Goal: Communication & Community: Answer question/provide support

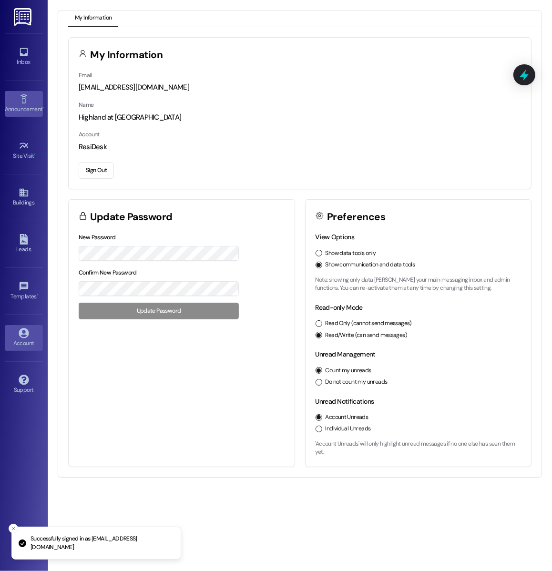
click at [26, 109] on div "Announcement •" at bounding box center [24, 109] width 48 height 10
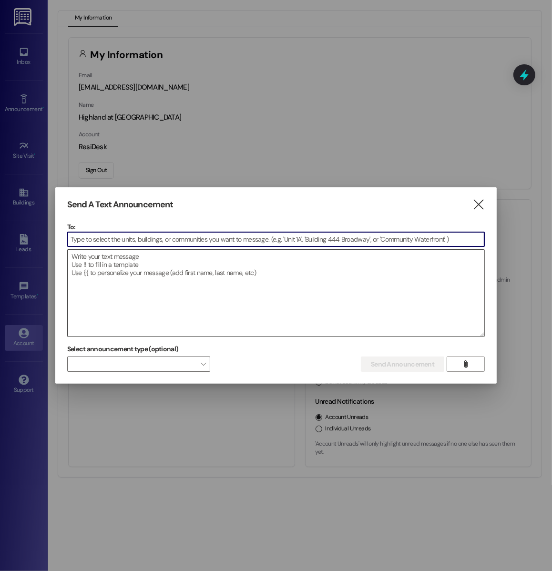
click at [92, 310] on textarea at bounding box center [276, 293] width 417 height 87
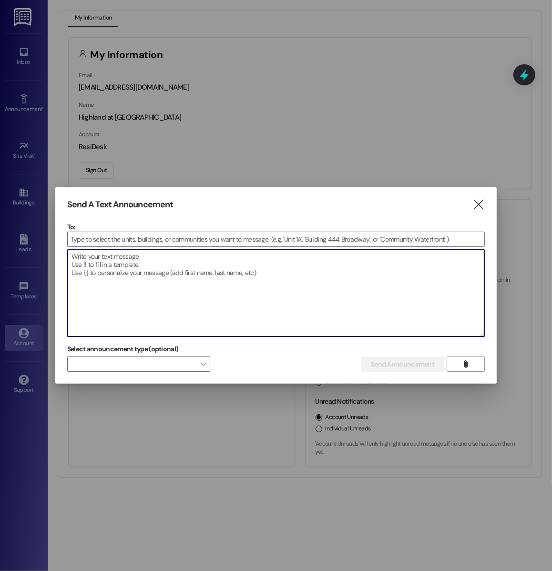
paste textarea "Hello! Due to the brief power outage this morning, the elevator in Building 3 i…"
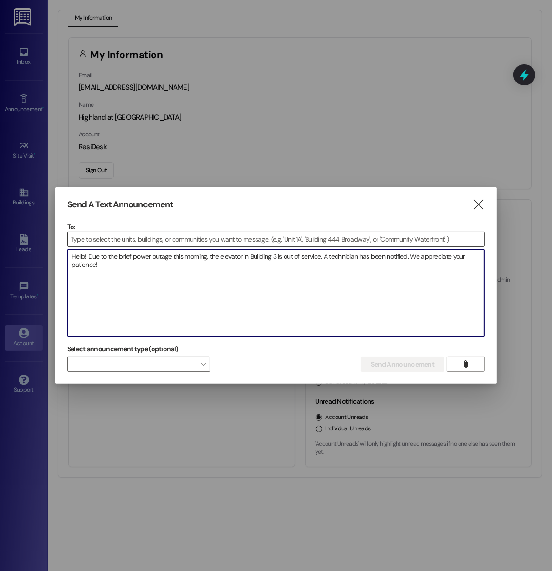
type textarea "Hello! Due to the brief power outage this morning, the elevator in Building 3 i…"
click at [132, 237] on input at bounding box center [276, 239] width 417 height 14
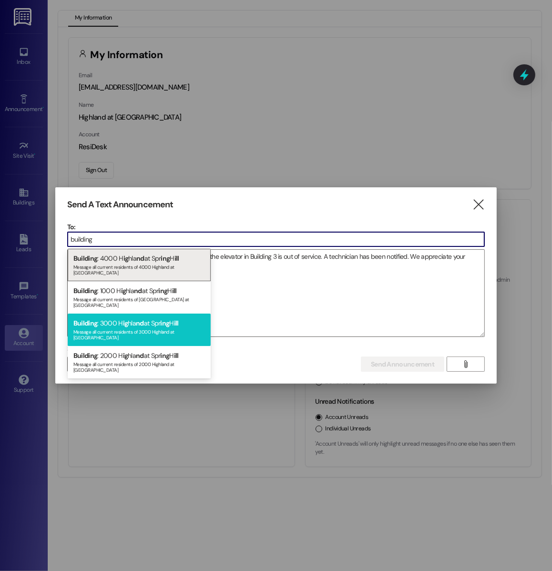
type input "building"
click at [118, 327] on div "Message all current residents of 3000 Highland at [GEOGRAPHIC_DATA]" at bounding box center [139, 333] width 132 height 13
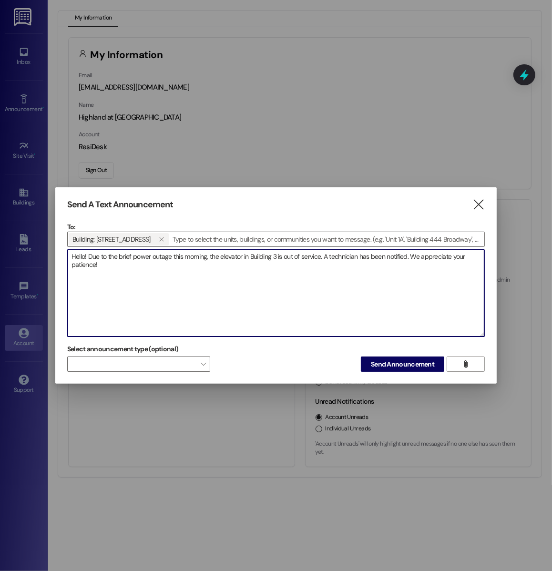
click at [113, 264] on textarea "Hello! Due to the brief power outage this morning, the elevator in Building 3 i…" at bounding box center [276, 293] width 417 height 87
click at [402, 367] on span "Send Announcement" at bounding box center [402, 364] width 63 height 10
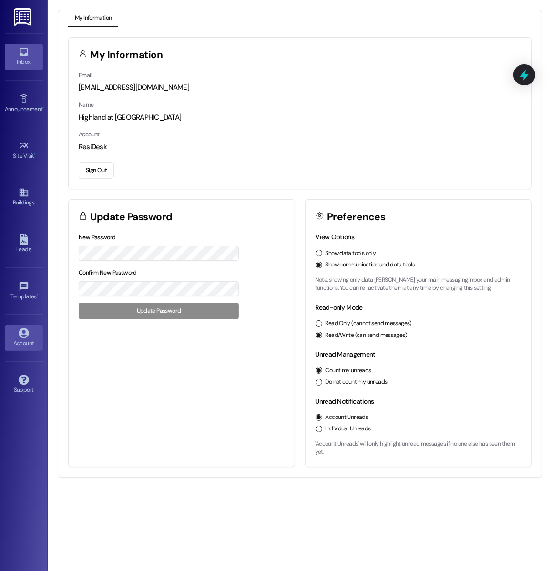
click at [19, 55] on icon at bounding box center [24, 52] width 10 height 10
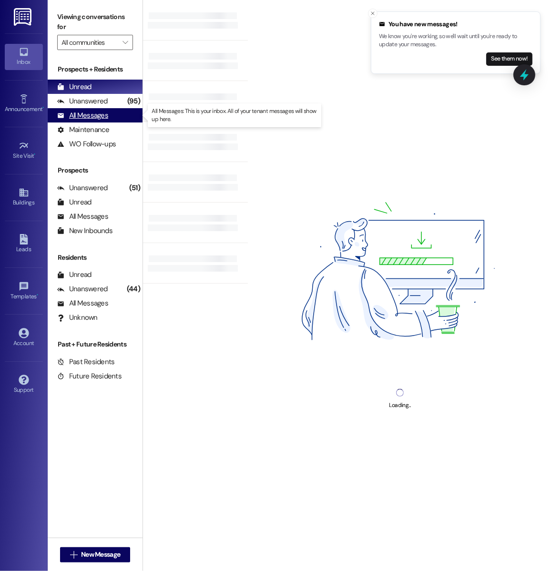
click at [126, 120] on div "All Messages (undefined)" at bounding box center [95, 115] width 95 height 14
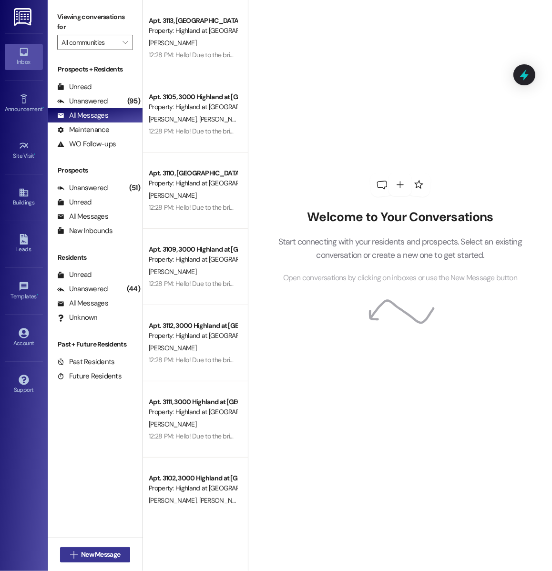
click at [116, 554] on span "New Message" at bounding box center [100, 555] width 39 height 10
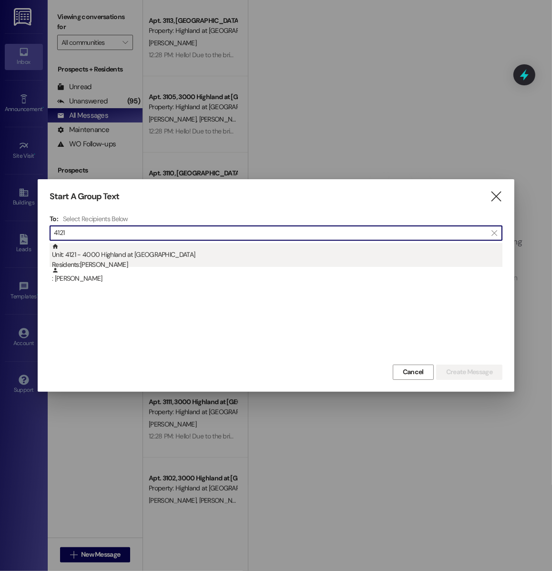
type input "4121"
click at [174, 257] on div "Unit: 4121 - 4000 Highland at [GEOGRAPHIC_DATA] Residents: [PERSON_NAME]" at bounding box center [277, 256] width 451 height 27
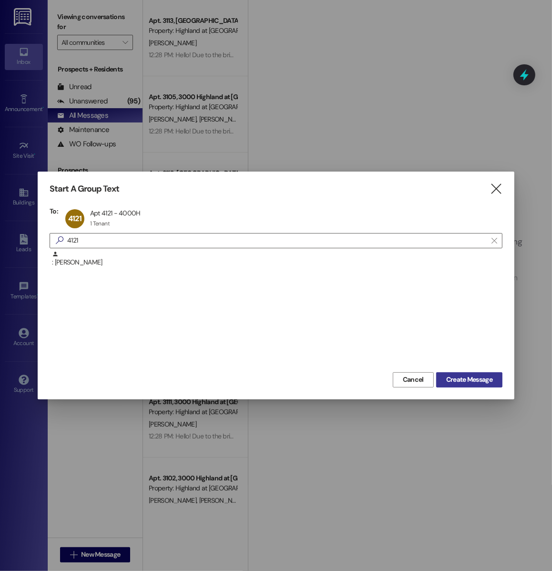
click at [464, 379] on span "Create Message" at bounding box center [469, 380] width 46 height 10
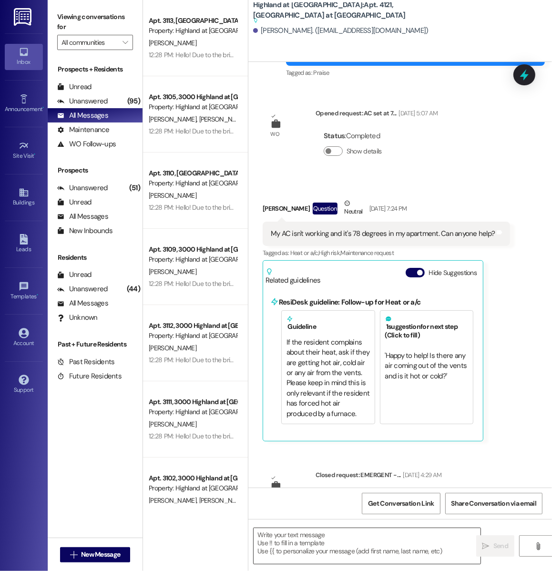
scroll to position [1439, 0]
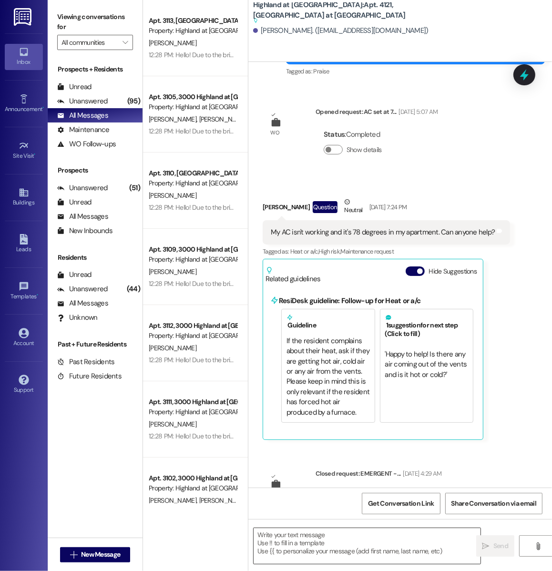
click at [347, 551] on textarea at bounding box center [367, 546] width 227 height 36
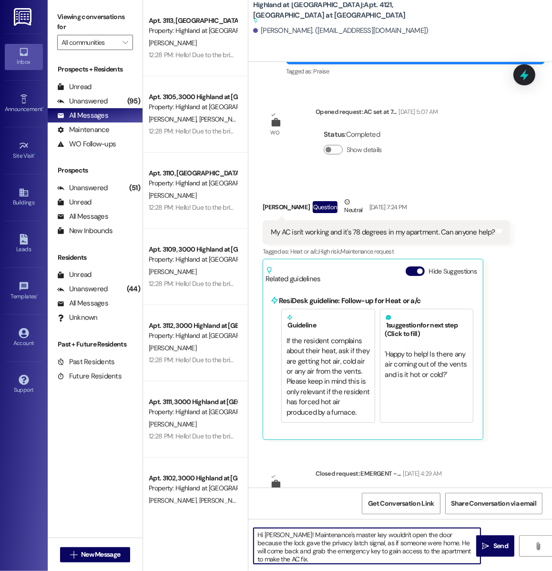
click at [468, 533] on textarea "Hi [PERSON_NAME]! Maintenance's master key wouldn't open the door because the l…" at bounding box center [367, 546] width 227 height 36
click at [337, 558] on textarea "Hi [PERSON_NAME]! Maintenance's master key wouldn't open the door because the f…" at bounding box center [367, 546] width 227 height 36
type textarea "Hi [PERSON_NAME]! Maintenance's master key wouldn't open the door because the f…"
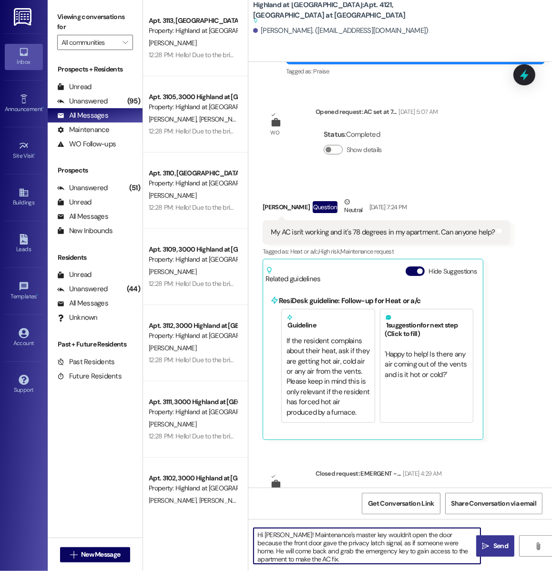
click at [491, 543] on span " Send" at bounding box center [496, 546] width 30 height 10
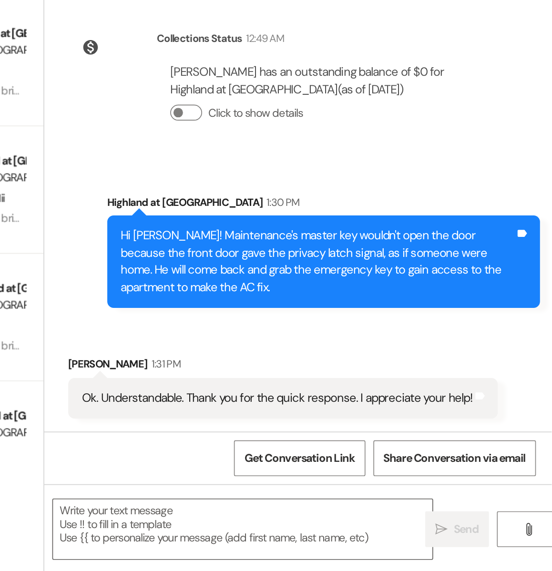
scroll to position [0, 0]
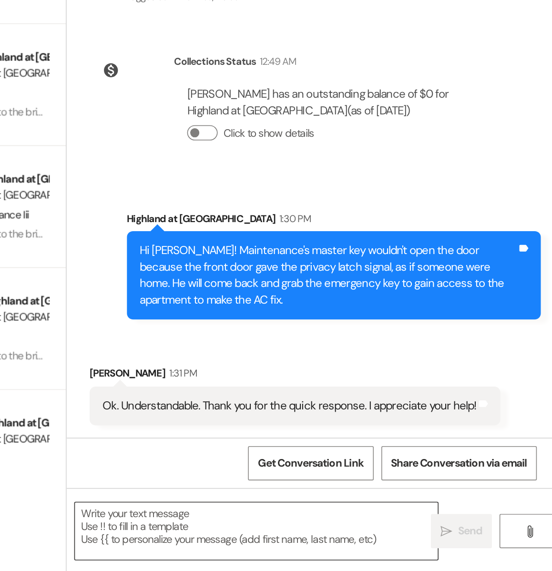
click at [333, 551] on textarea at bounding box center [367, 546] width 227 height 36
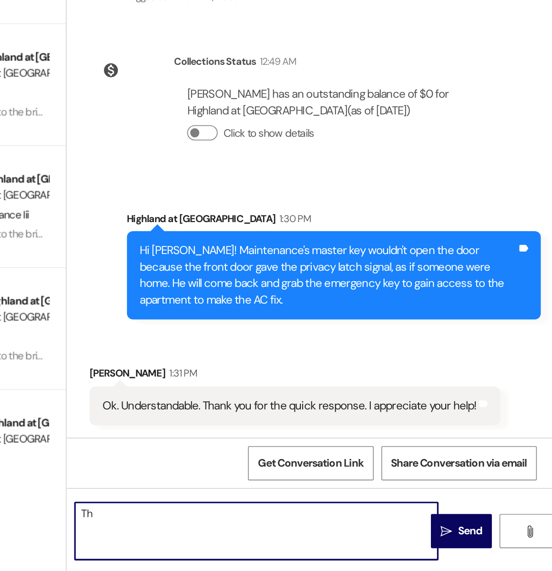
type textarea "T"
type textarea "You're welcome!"
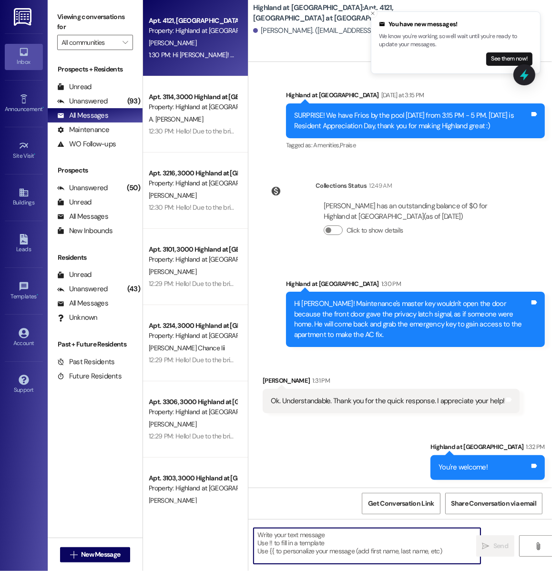
scroll to position [3271, 0]
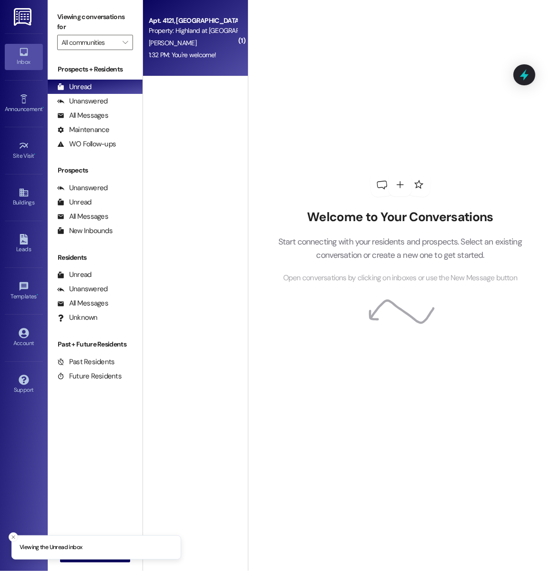
click at [175, 53] on div "1:32 PM: You're welcome! 1:32 PM: You're welcome!" at bounding box center [182, 55] width 67 height 9
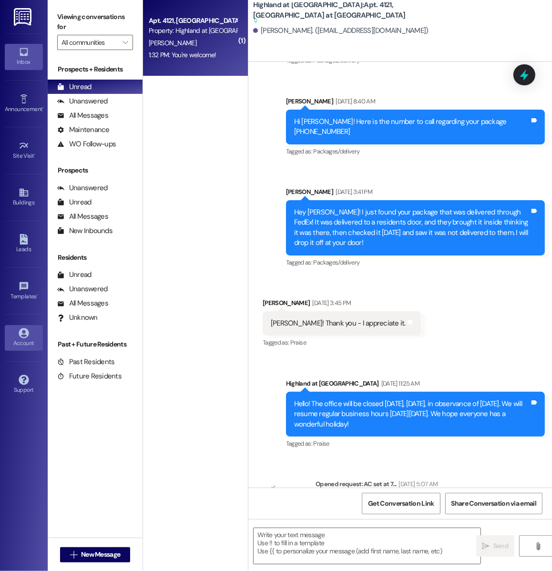
click at [10, 338] on div "Account" at bounding box center [24, 343] width 48 height 10
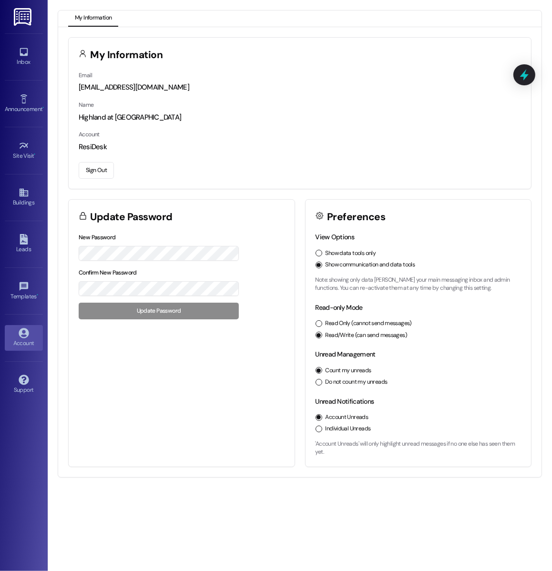
click at [92, 170] on button "Sign Out" at bounding box center [96, 170] width 35 height 17
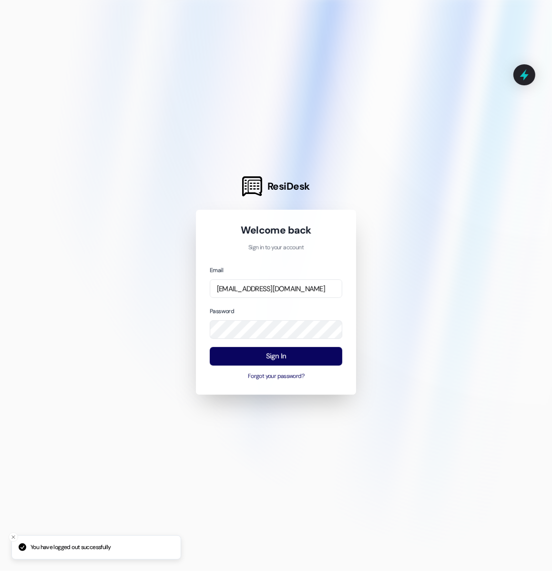
click at [289, 278] on div "Email life@highlandatspringhill.com" at bounding box center [276, 281] width 133 height 33
click at [288, 287] on input "[EMAIL_ADDRESS][DOMAIN_NAME]" at bounding box center [276, 288] width 133 height 19
type input "hope.mann@highlandatspringhill.com"
click at [277, 359] on button "Sign In" at bounding box center [276, 356] width 133 height 19
